Goal: Task Accomplishment & Management: Use online tool/utility

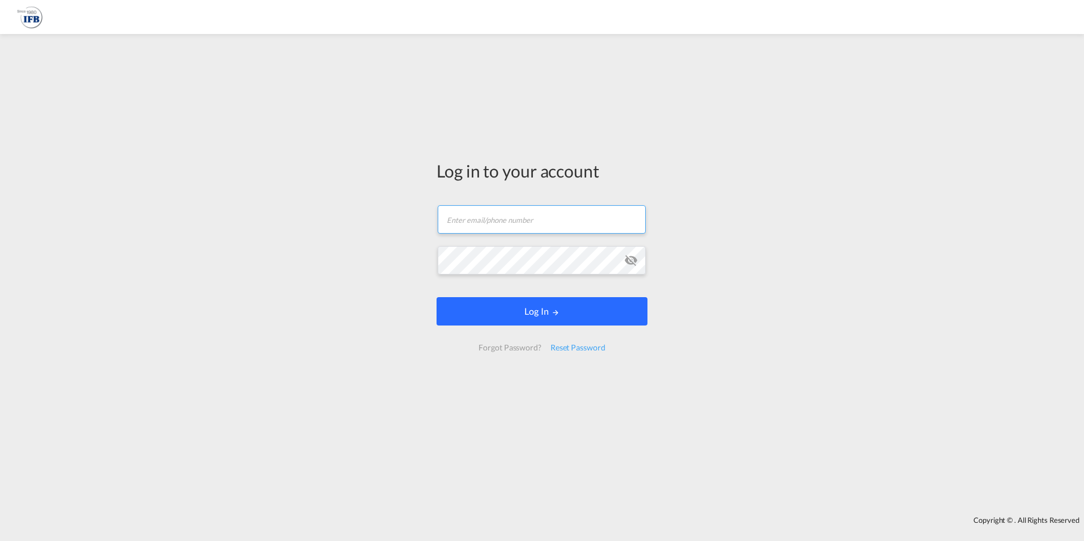
type input "[PERSON_NAME][EMAIL_ADDRESS][PERSON_NAME][DOMAIN_NAME]"
click at [520, 312] on form "[PERSON_NAME][EMAIL_ADDRESS][PERSON_NAME][DOMAIN_NAME] Email field is required …" at bounding box center [542, 278] width 211 height 168
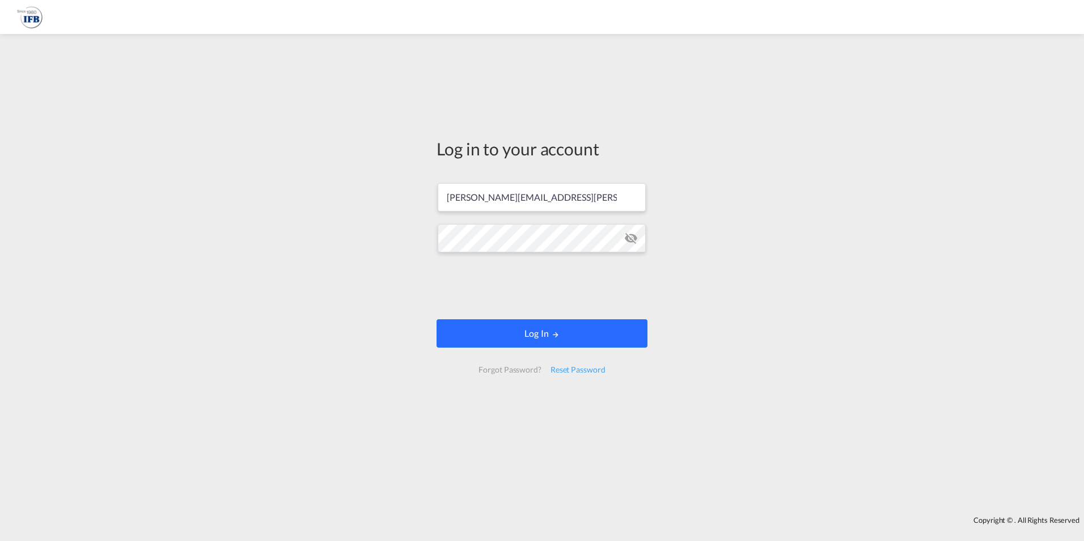
click at [564, 337] on button "Log In" at bounding box center [542, 333] width 211 height 28
